Goal: Task Accomplishment & Management: Manage account settings

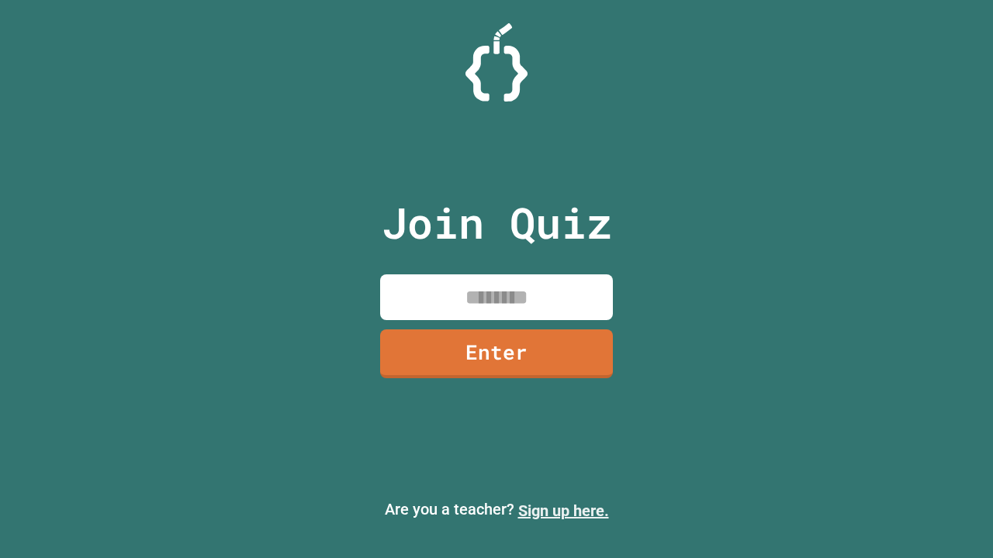
click at [563, 511] on link "Sign up here." at bounding box center [563, 511] width 91 height 19
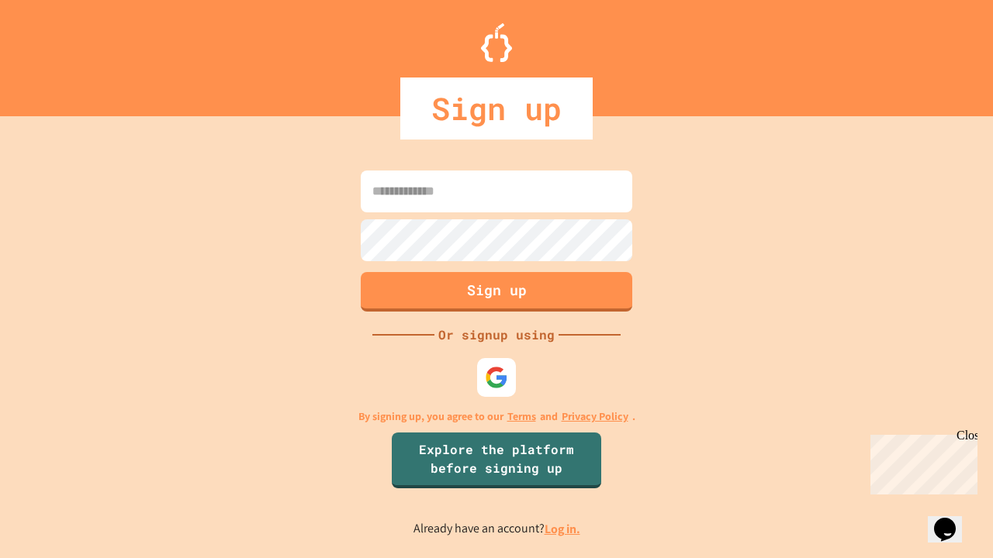
click at [563, 529] on link "Log in." at bounding box center [562, 529] width 36 height 16
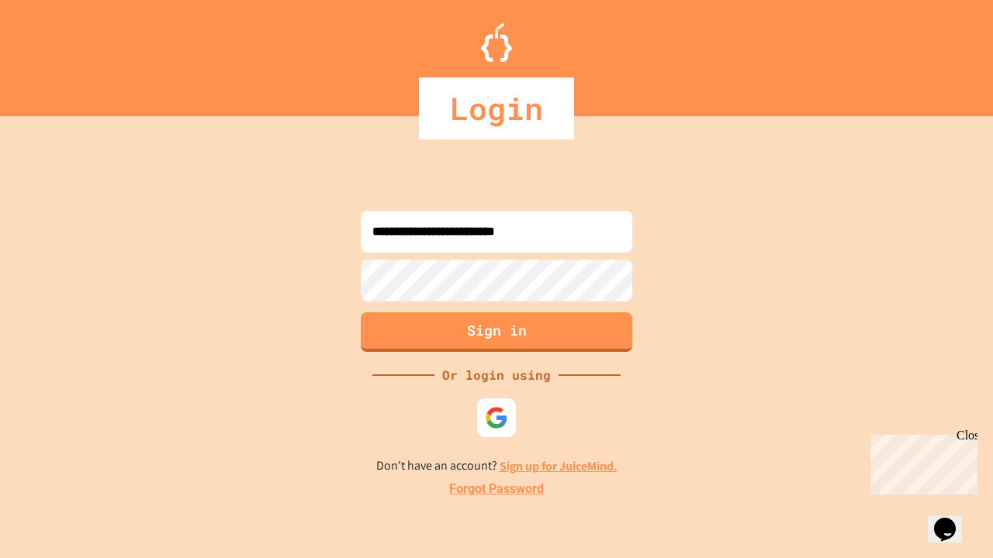
type input "**********"
